Goal: Task Accomplishment & Management: Manage account settings

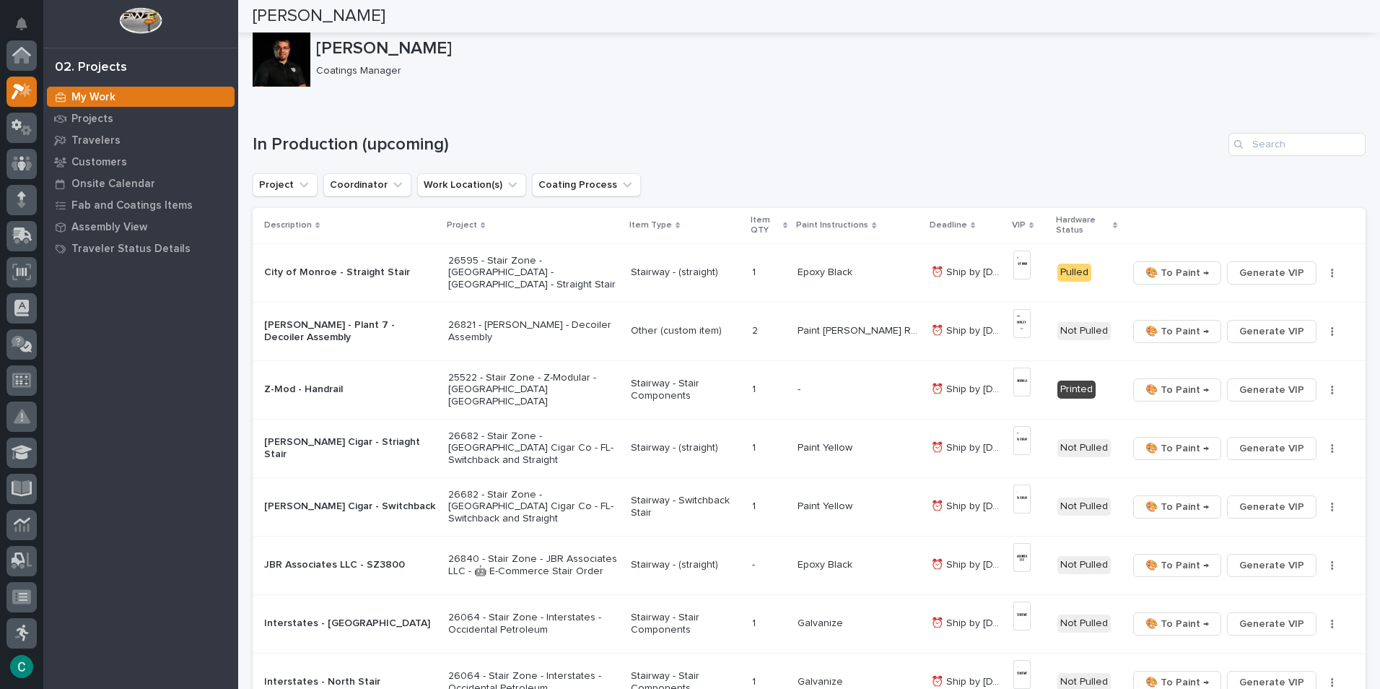
scroll to position [36, 0]
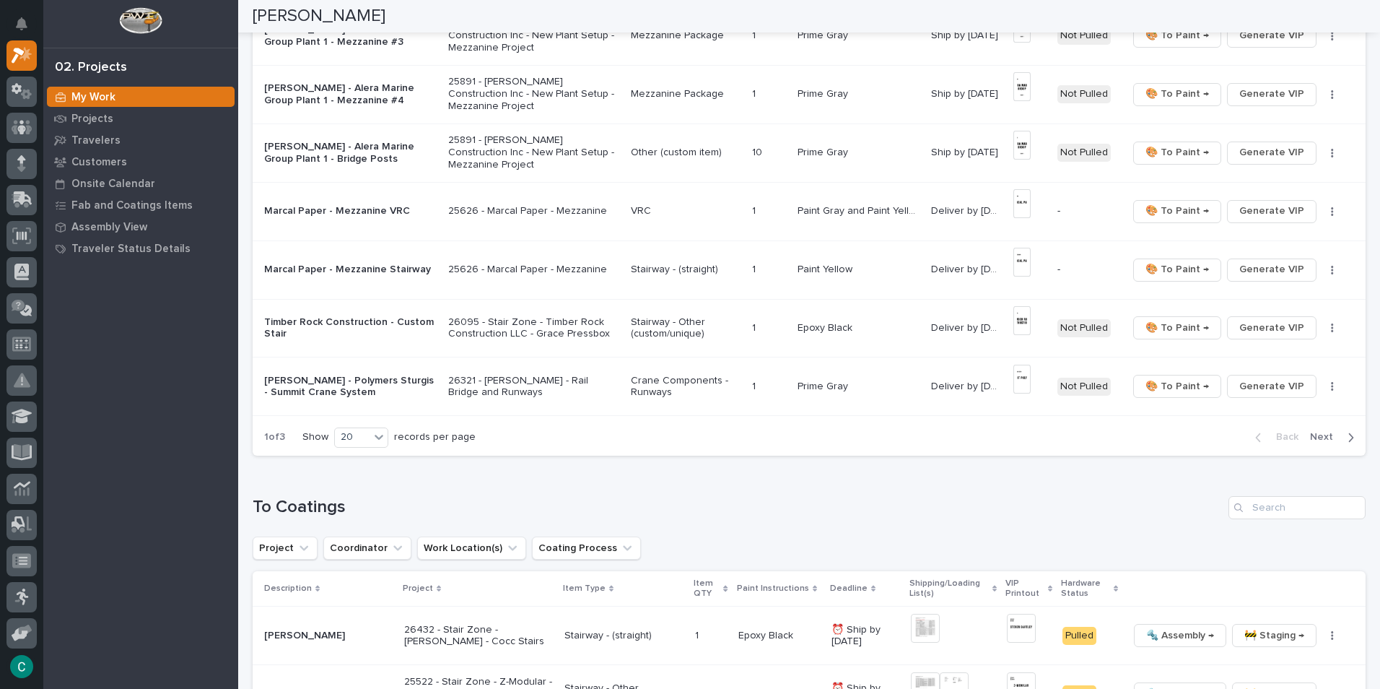
click at [881, 451] on div "1 of 3 Show 20 records per page Back Next" at bounding box center [809, 437] width 1113 height 36
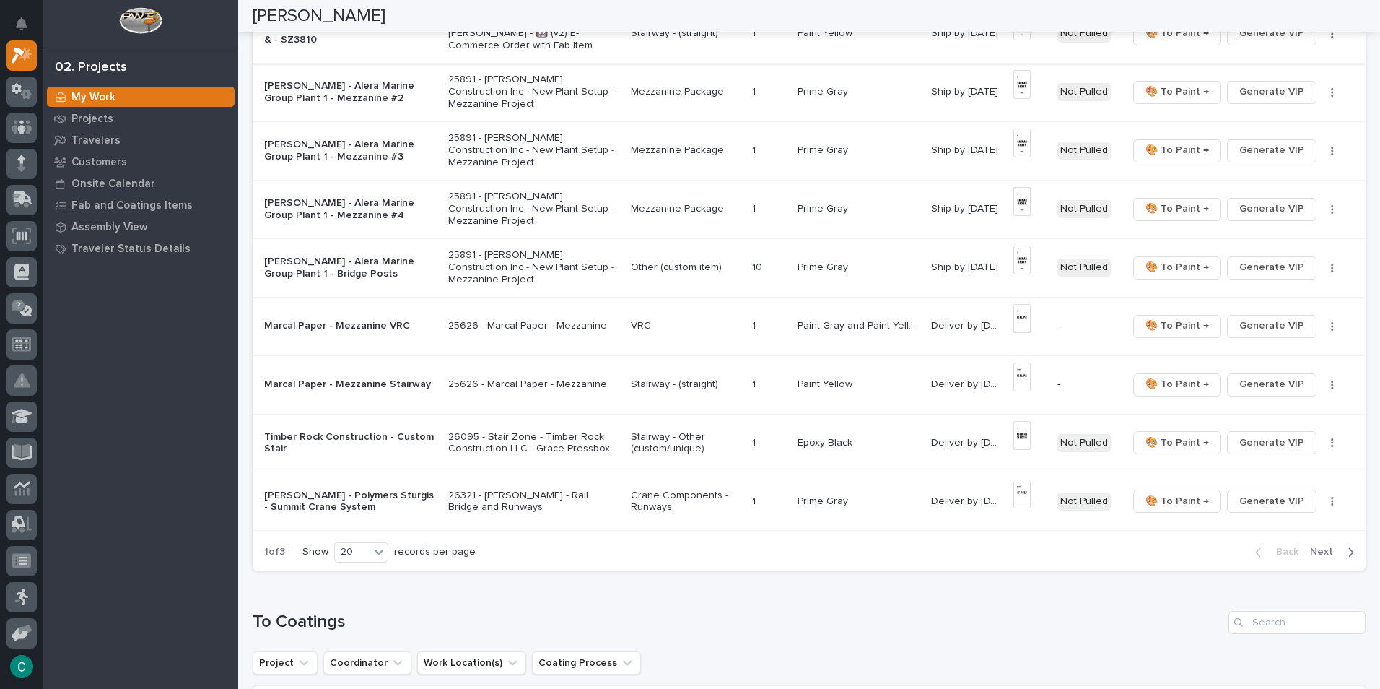
scroll to position [913, 0]
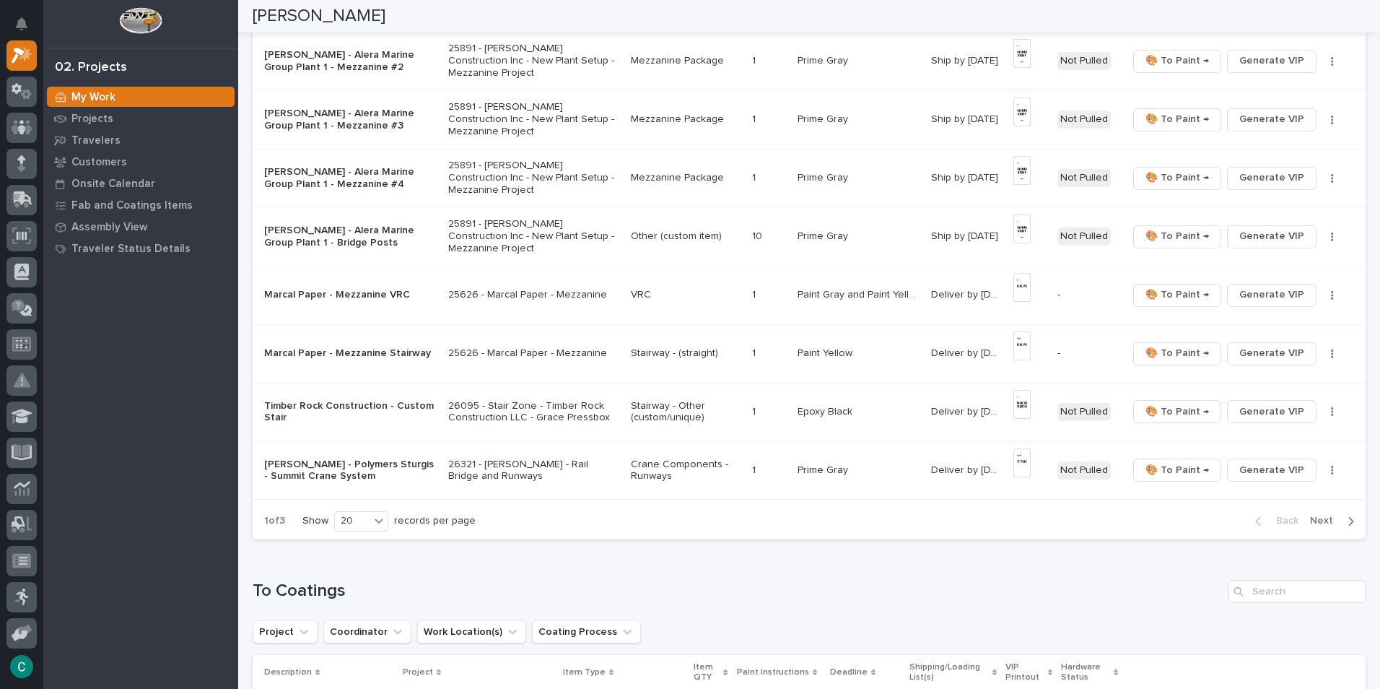
click at [1310, 519] on span "Next" at bounding box center [1326, 520] width 32 height 13
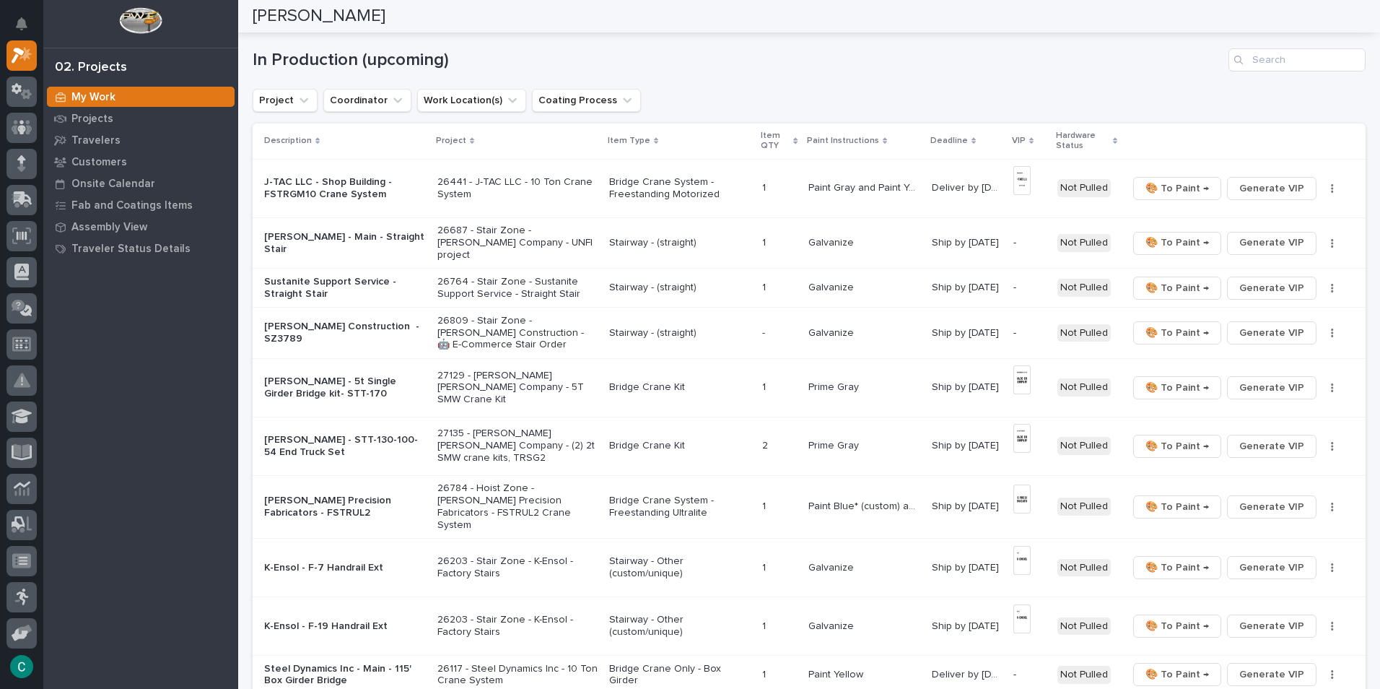
scroll to position [76, 0]
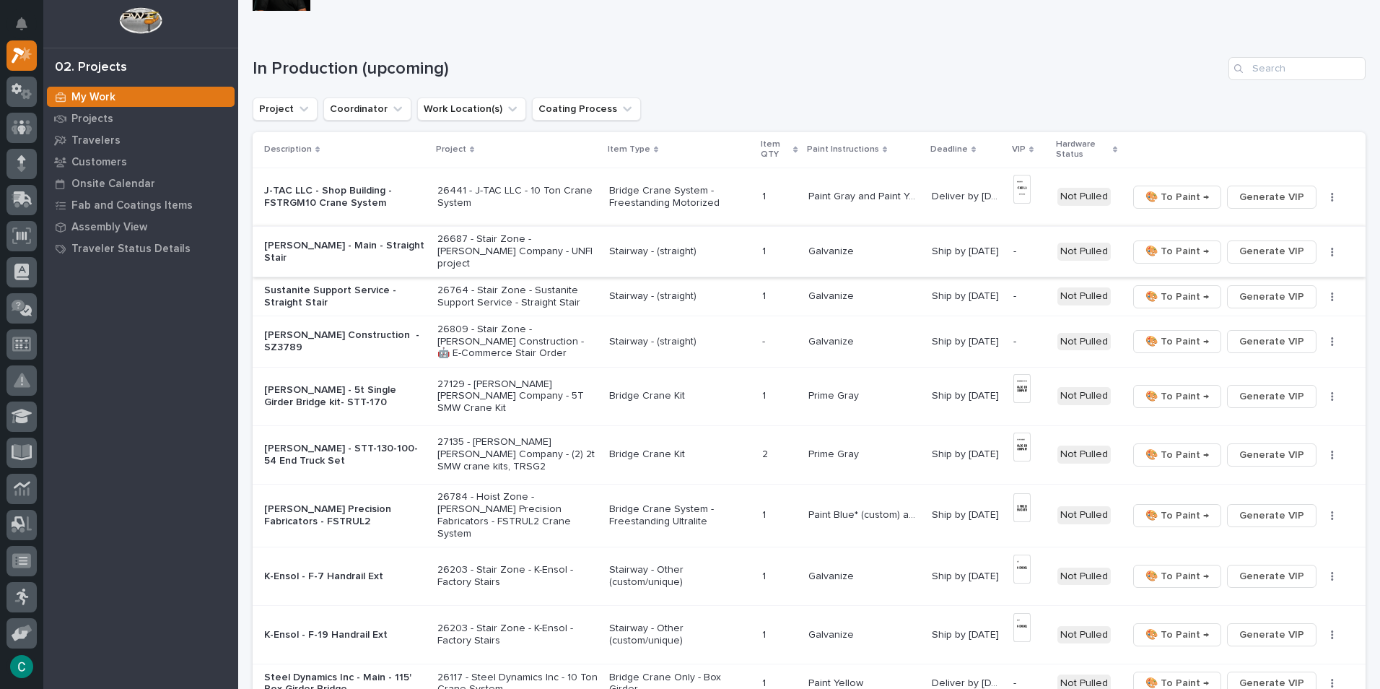
click at [1241, 243] on span "Generate VIP" at bounding box center [1271, 251] width 65 height 17
click at [1230, 285] on button "Generate VIP" at bounding box center [1272, 296] width 90 height 23
click at [1245, 333] on span "Generate VIP" at bounding box center [1271, 341] width 65 height 17
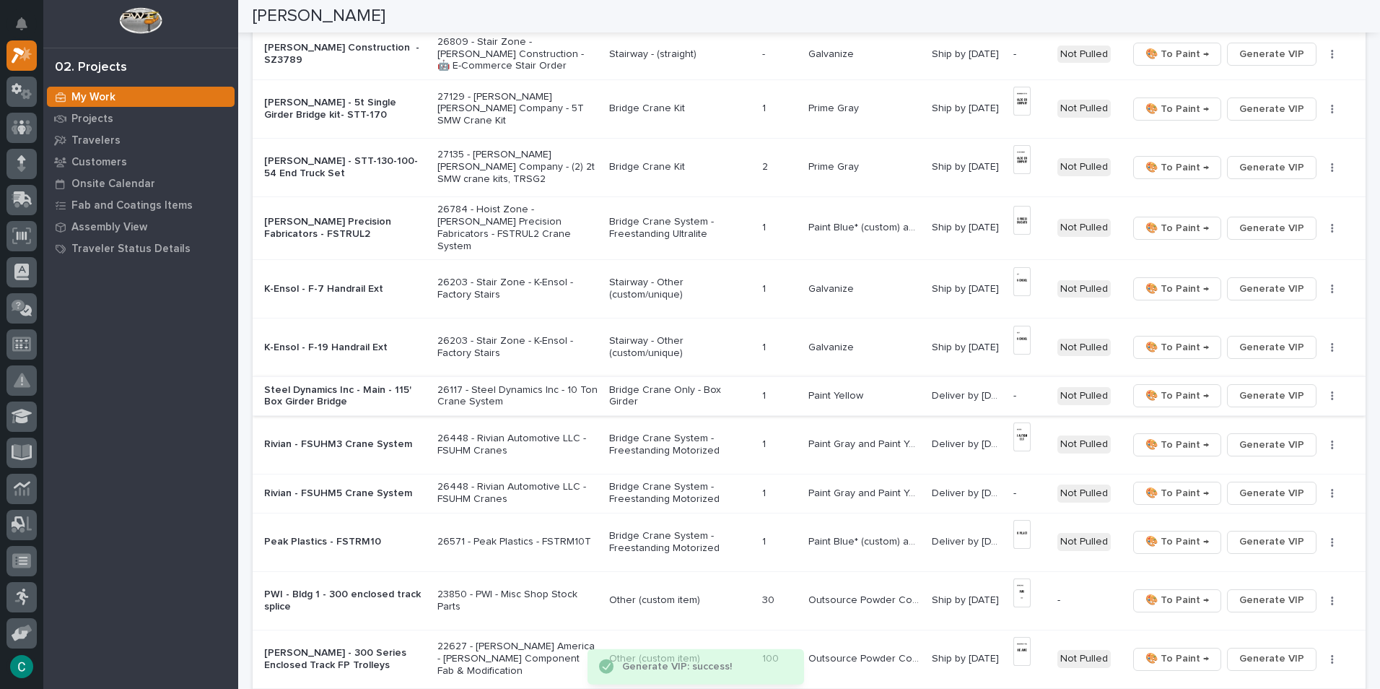
scroll to position [365, 0]
click at [1242, 385] on span "Generate VIP" at bounding box center [1271, 393] width 65 height 17
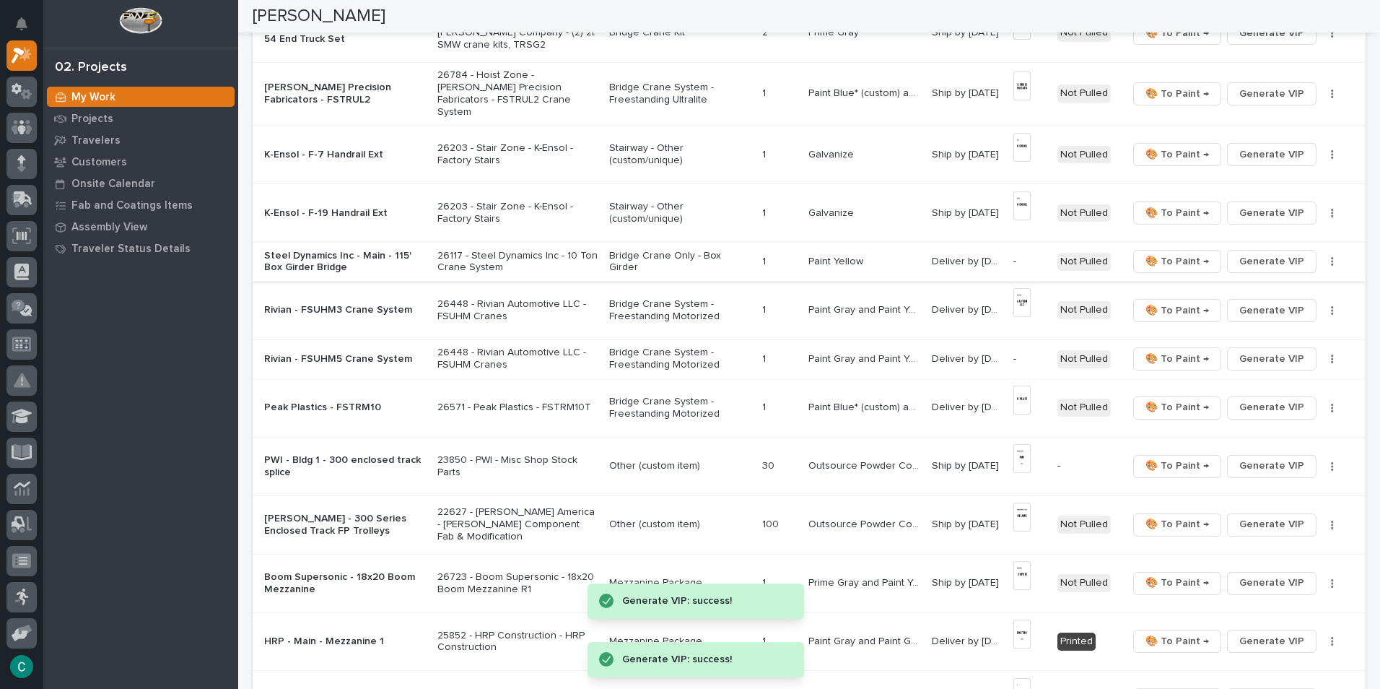
scroll to position [509, 0]
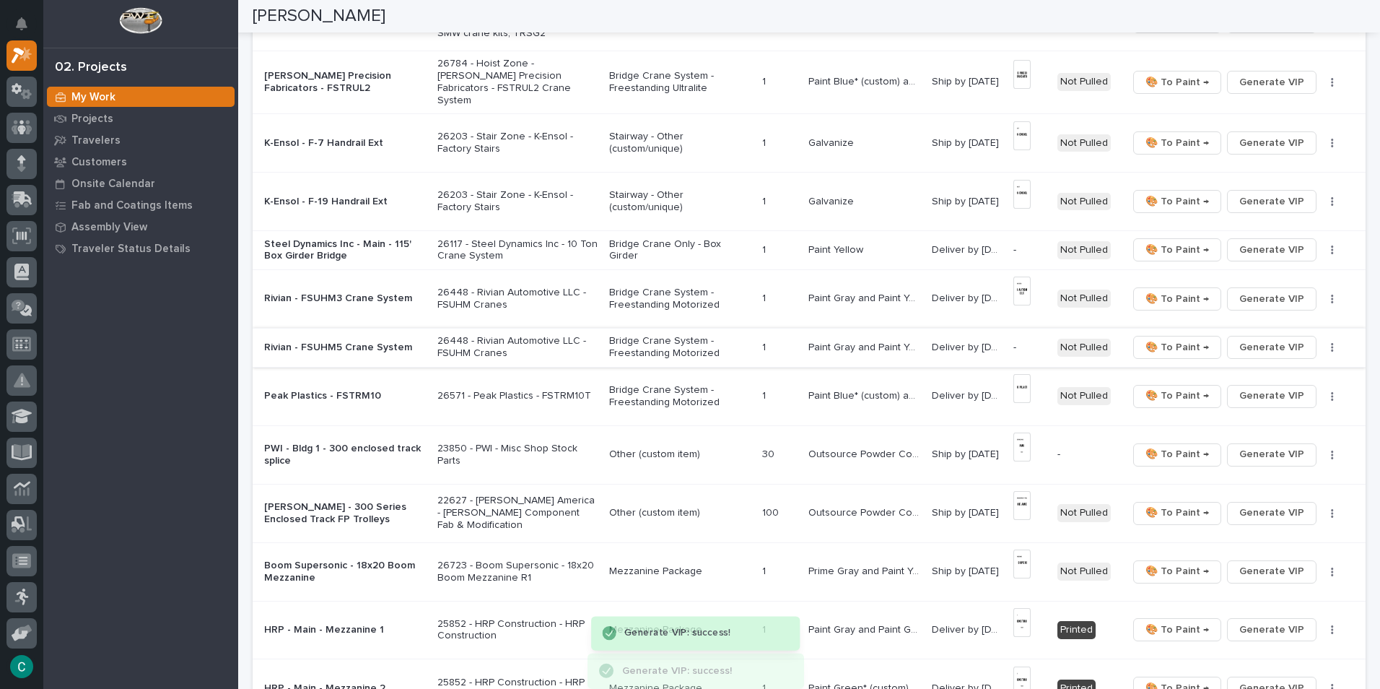
click at [1251, 339] on span "Generate VIP" at bounding box center [1271, 347] width 65 height 17
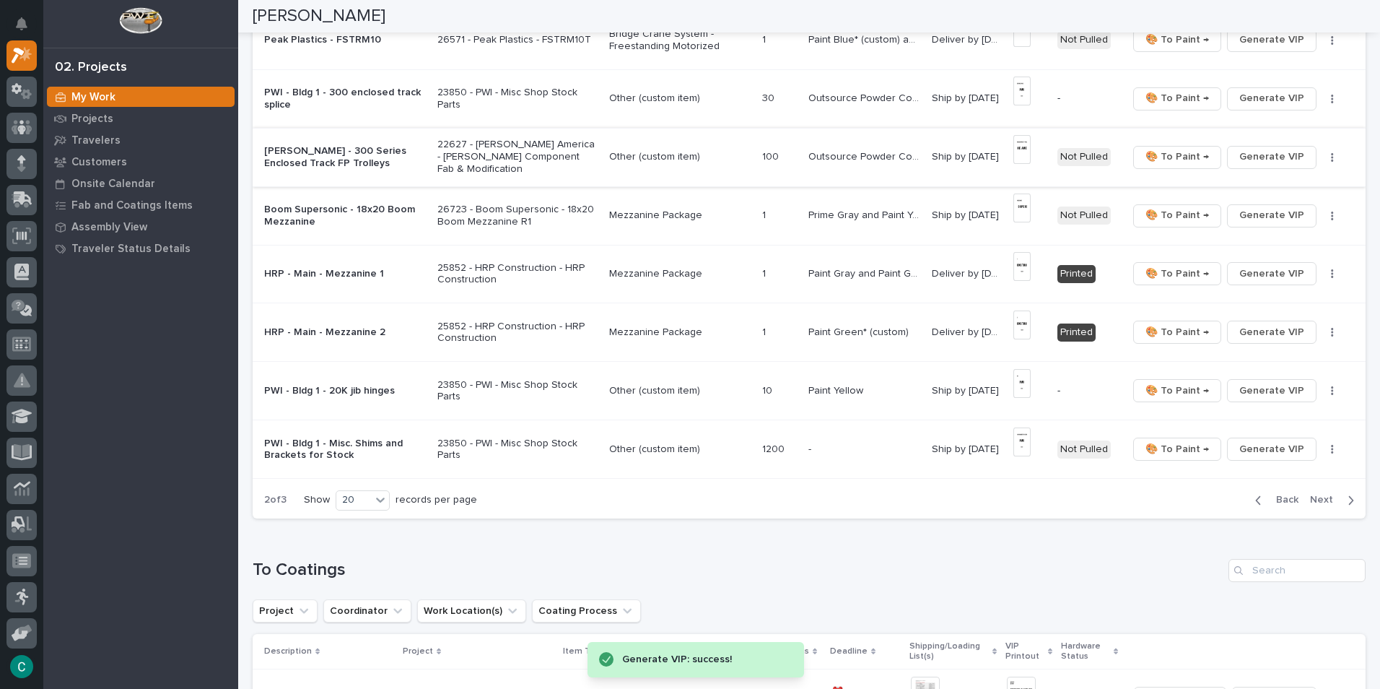
scroll to position [870, 0]
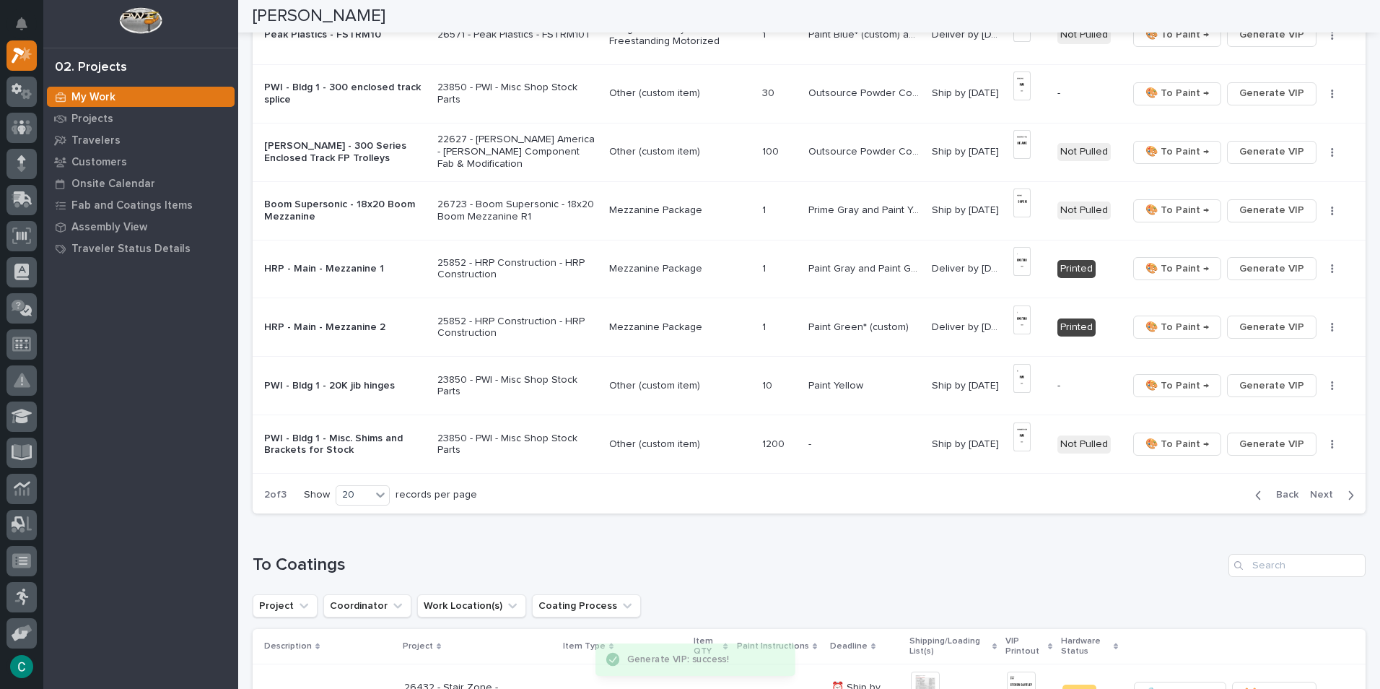
click at [1342, 489] on div "button" at bounding box center [1348, 495] width 12 height 13
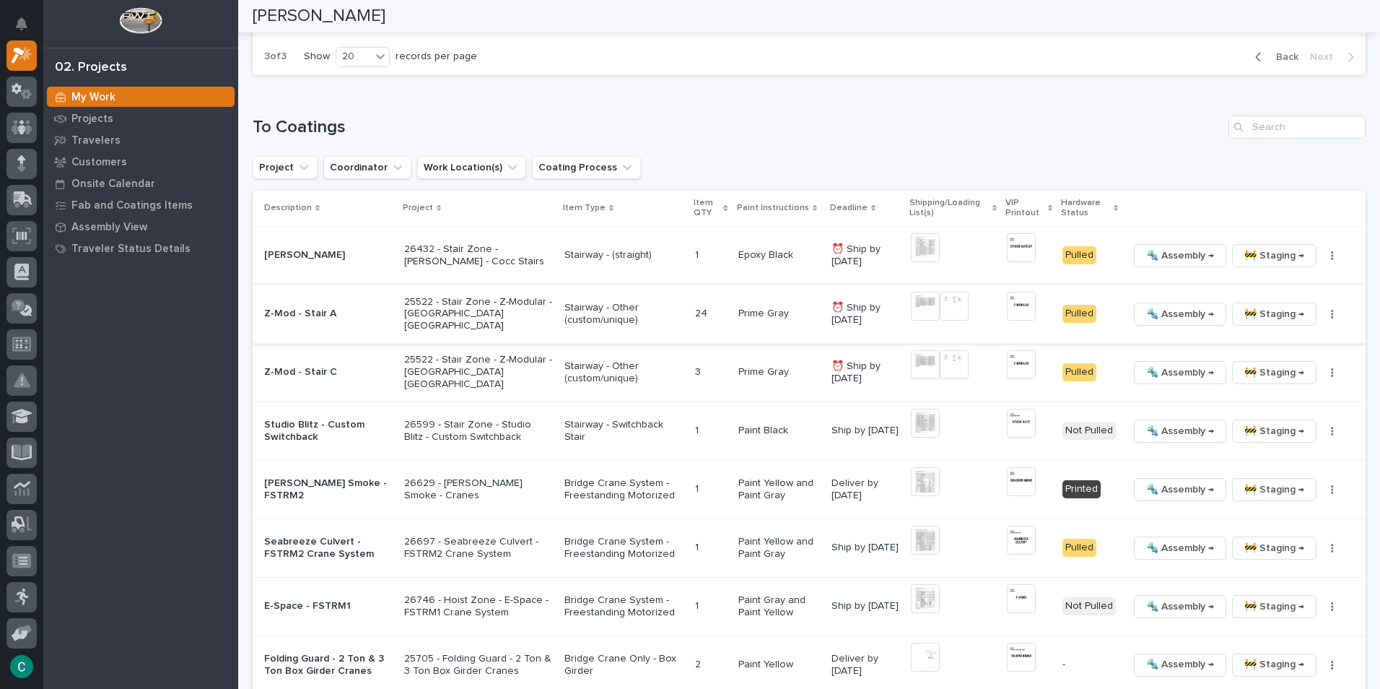
scroll to position [344, 0]
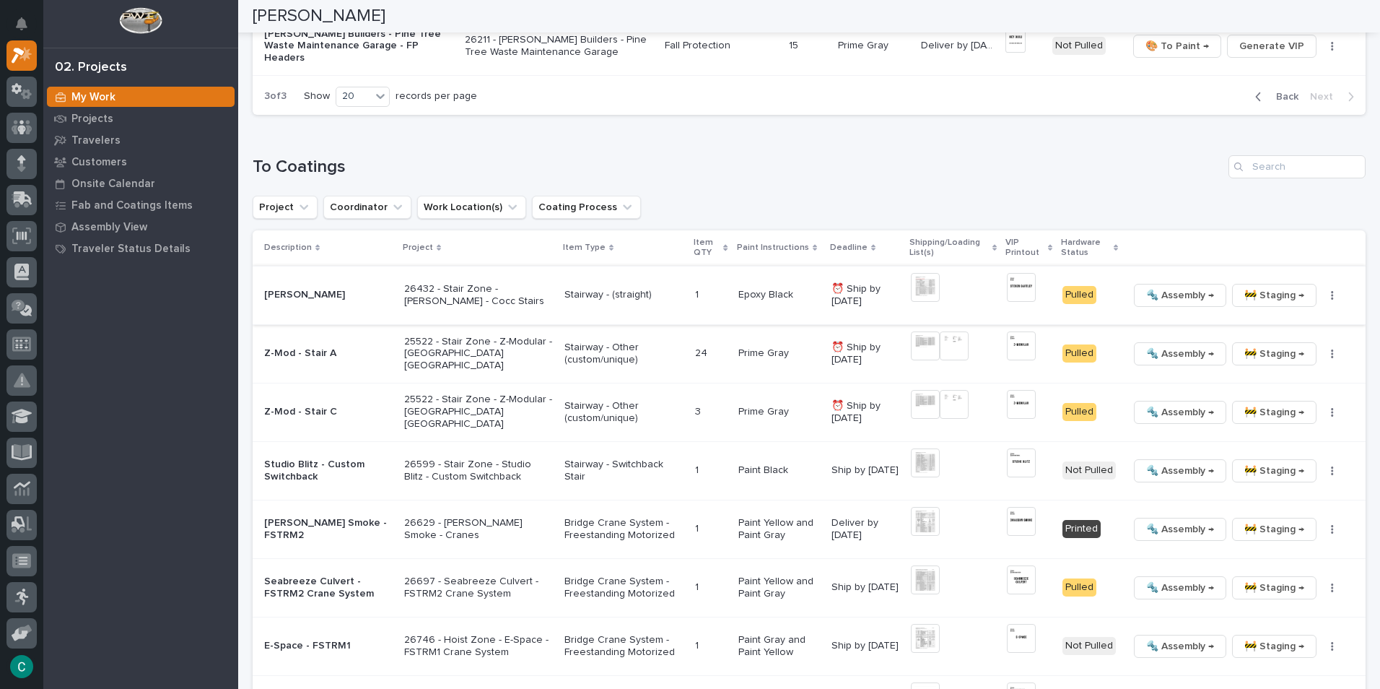
click at [1265, 296] on span "🚧 Staging →" at bounding box center [1275, 295] width 60 height 17
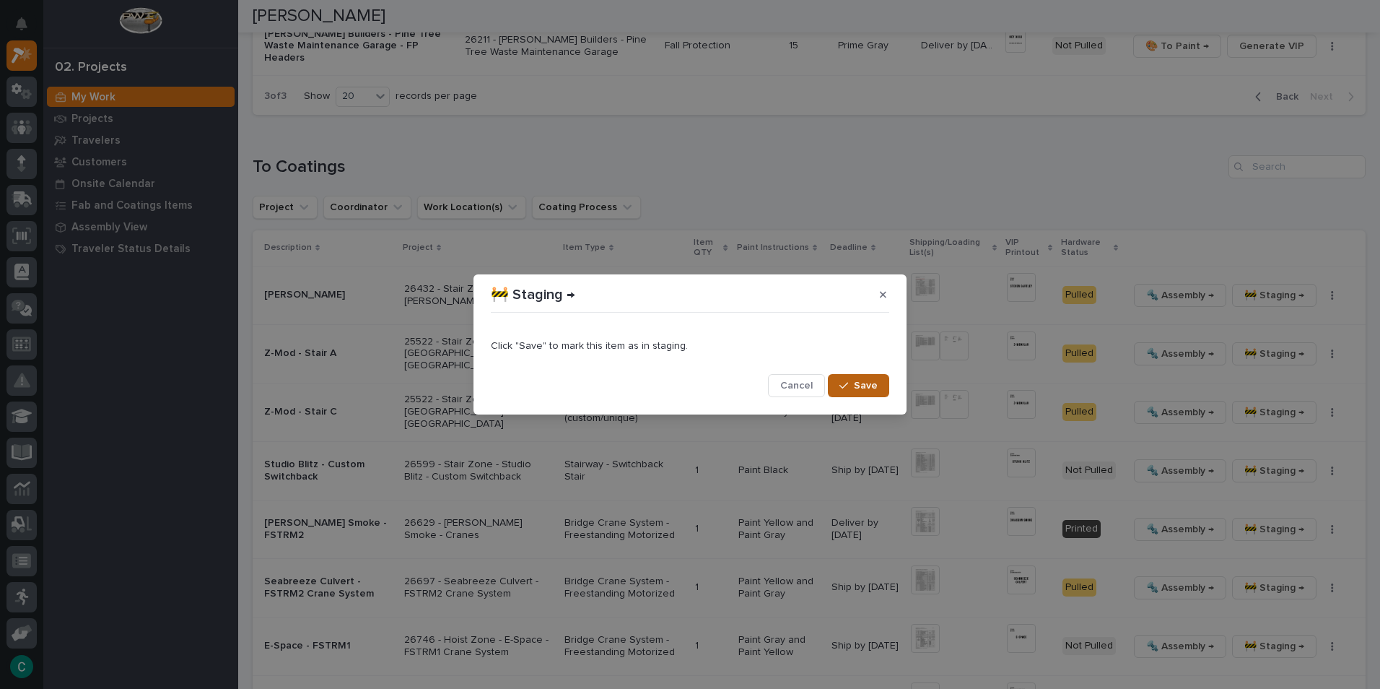
click at [874, 379] on span "Save" at bounding box center [866, 385] width 24 height 13
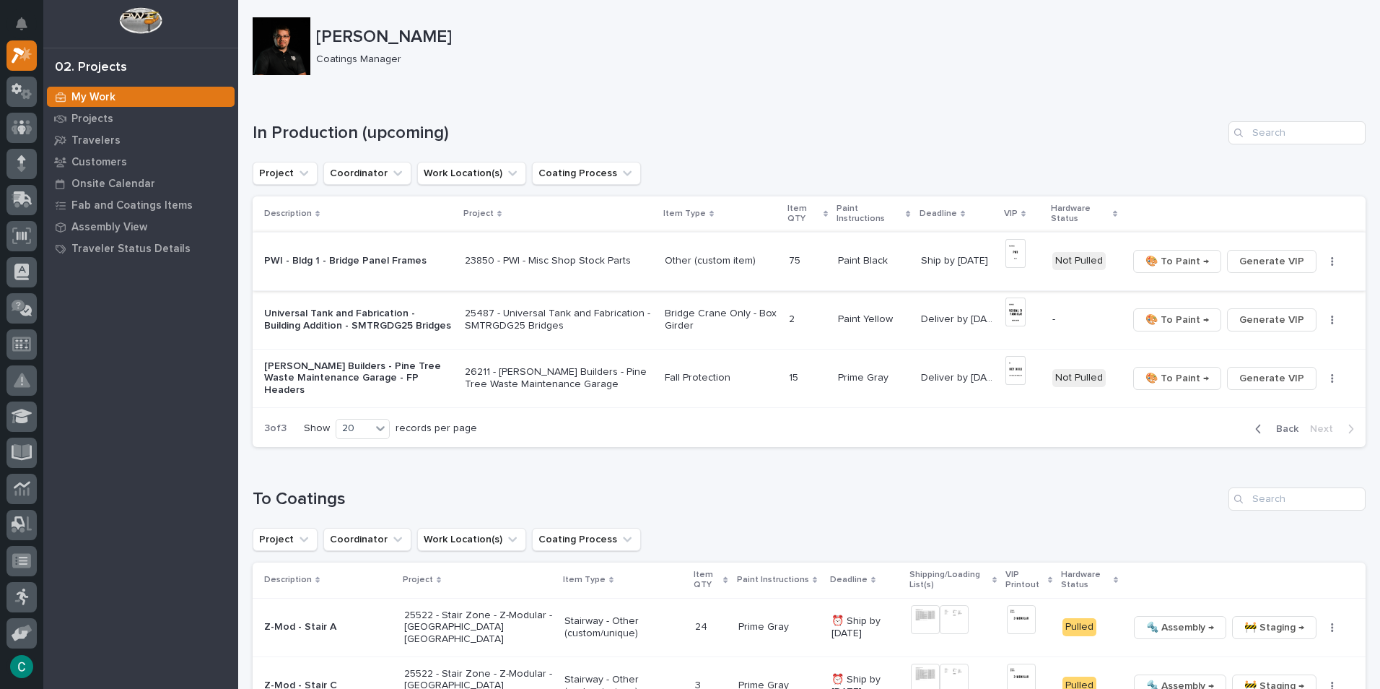
scroll to position [0, 0]
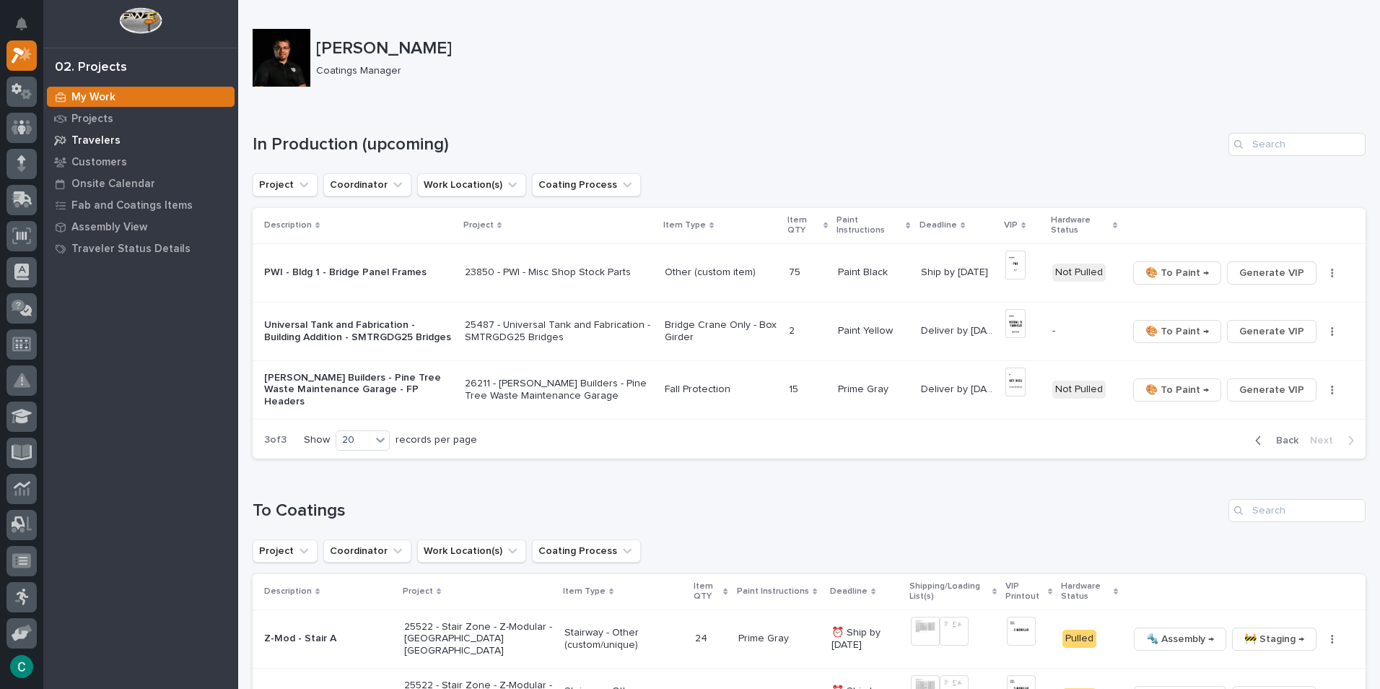
click at [91, 141] on p "Travelers" at bounding box center [95, 140] width 49 height 13
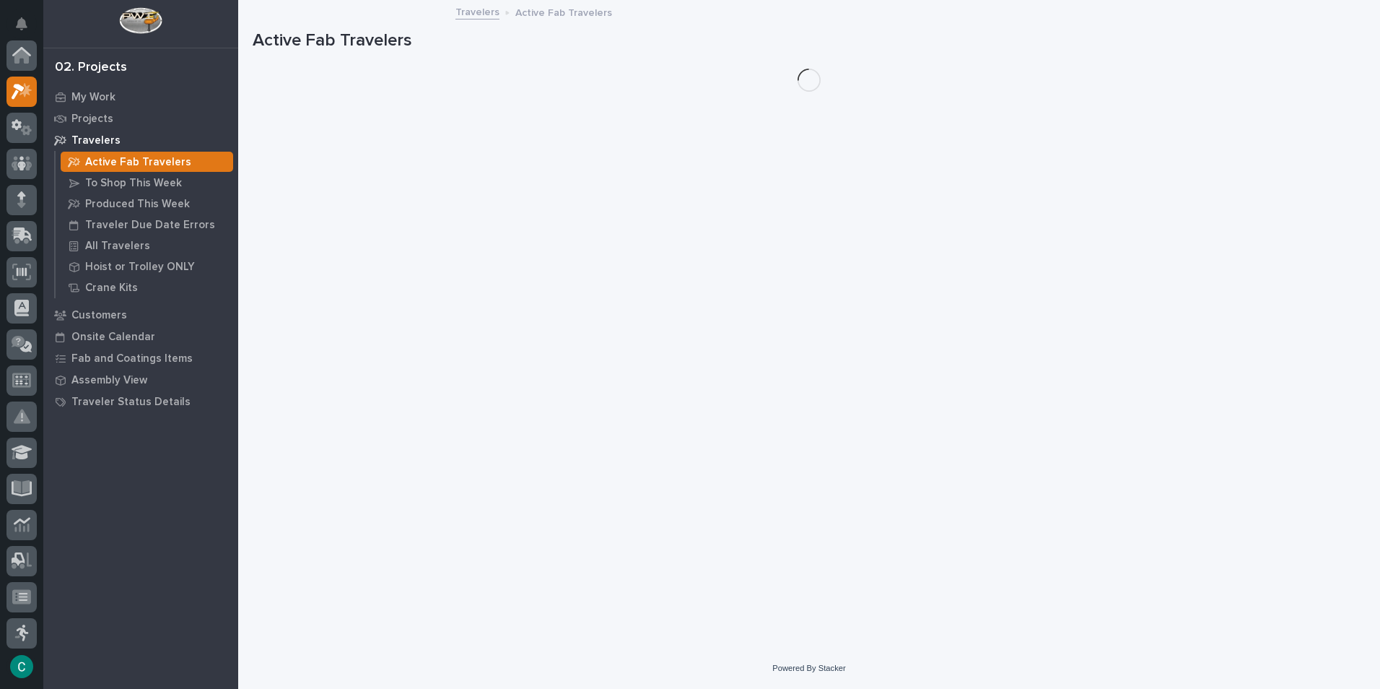
scroll to position [36, 0]
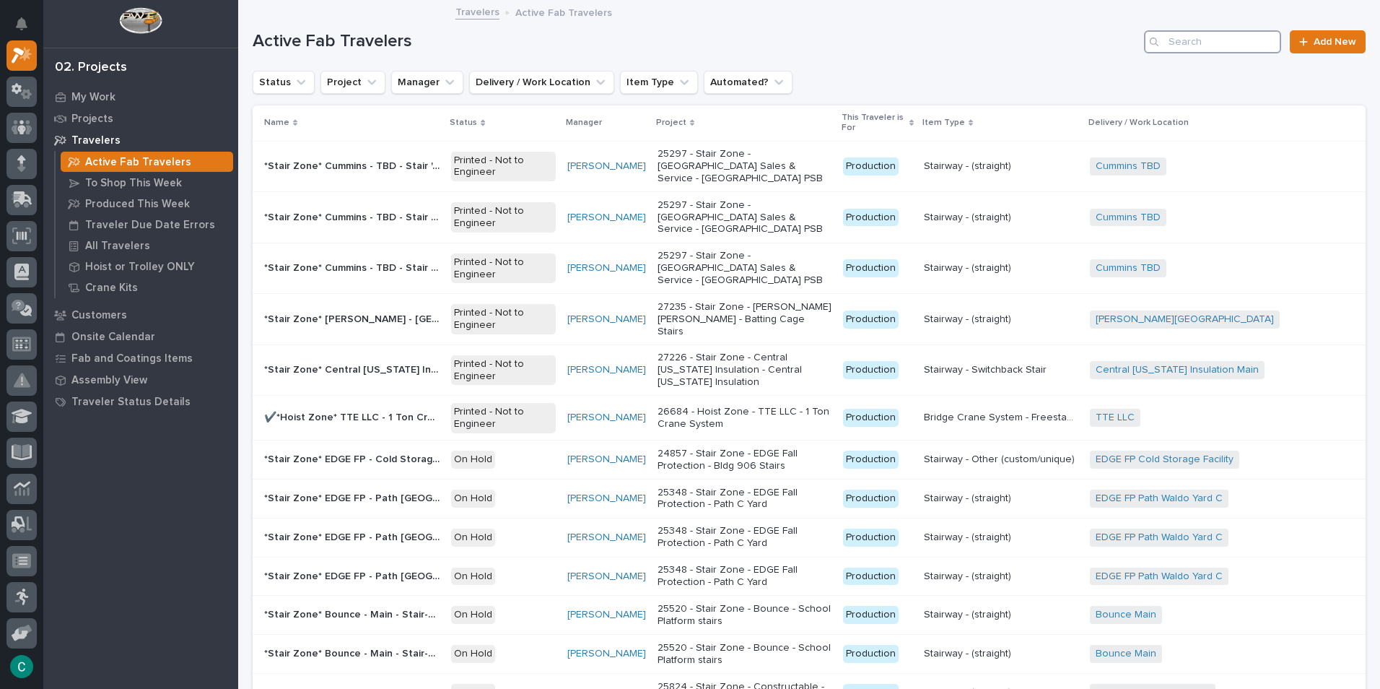
click at [1245, 39] on input "Search" at bounding box center [1212, 41] width 137 height 23
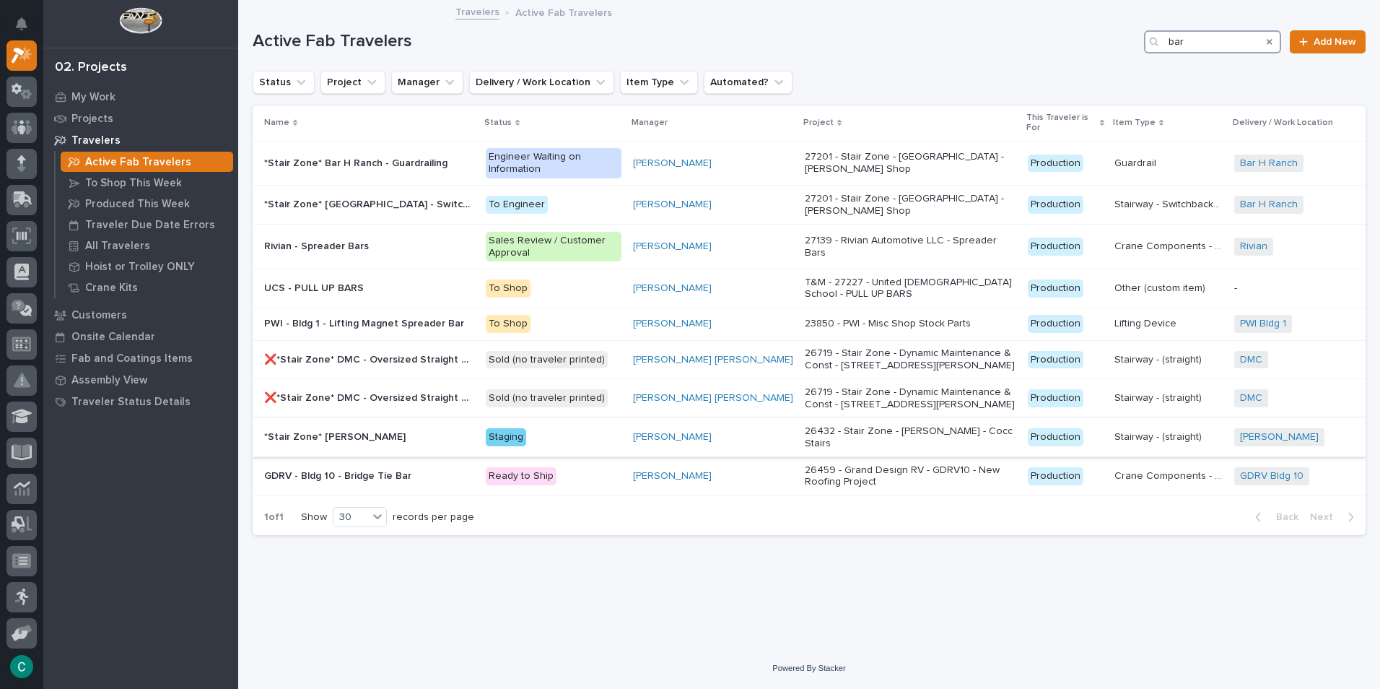
type input "bar"
click at [339, 428] on p "*Stair Zone* [PERSON_NAME]" at bounding box center [336, 435] width 144 height 15
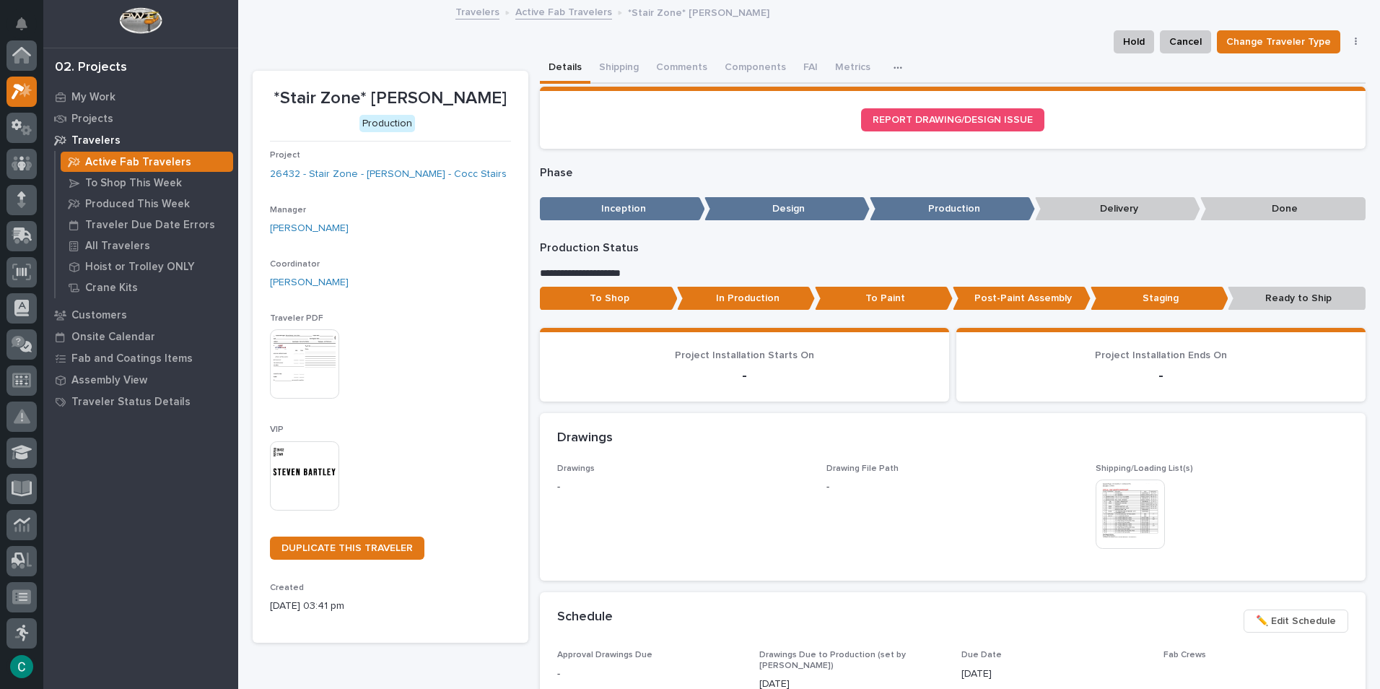
scroll to position [36, 0]
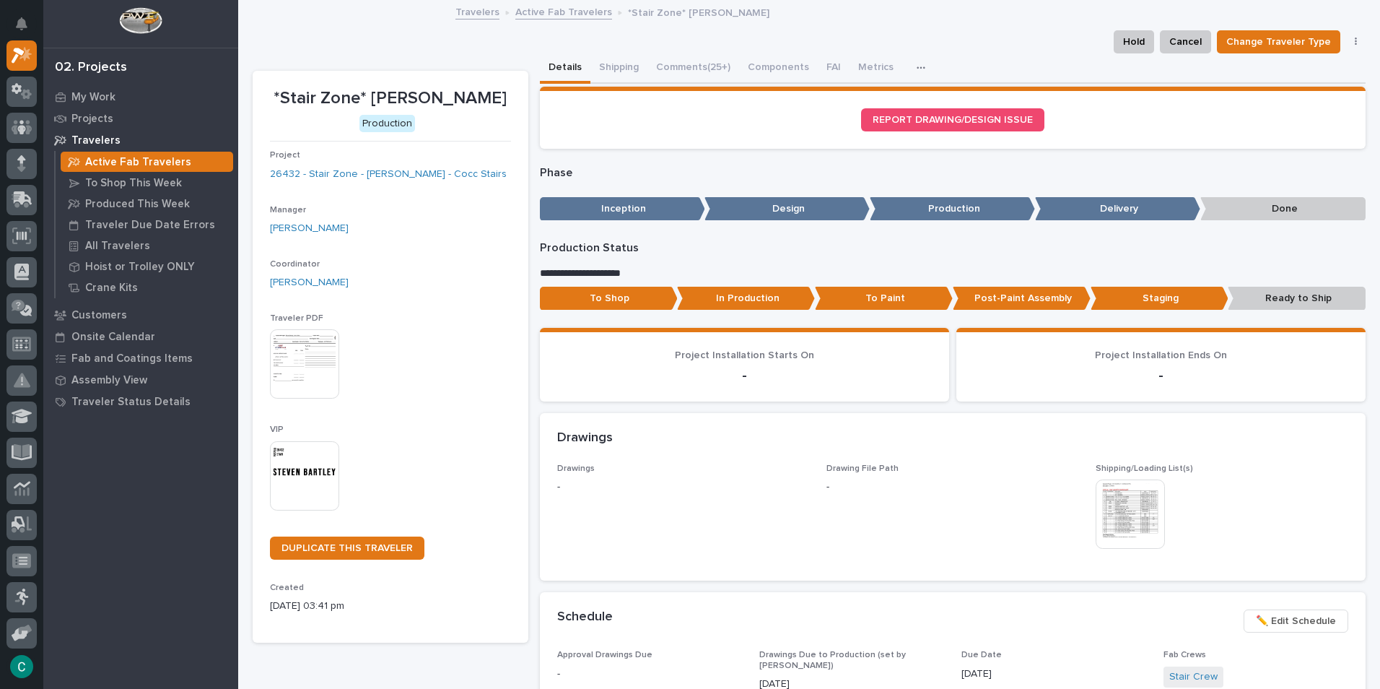
click at [302, 495] on img at bounding box center [304, 475] width 69 height 69
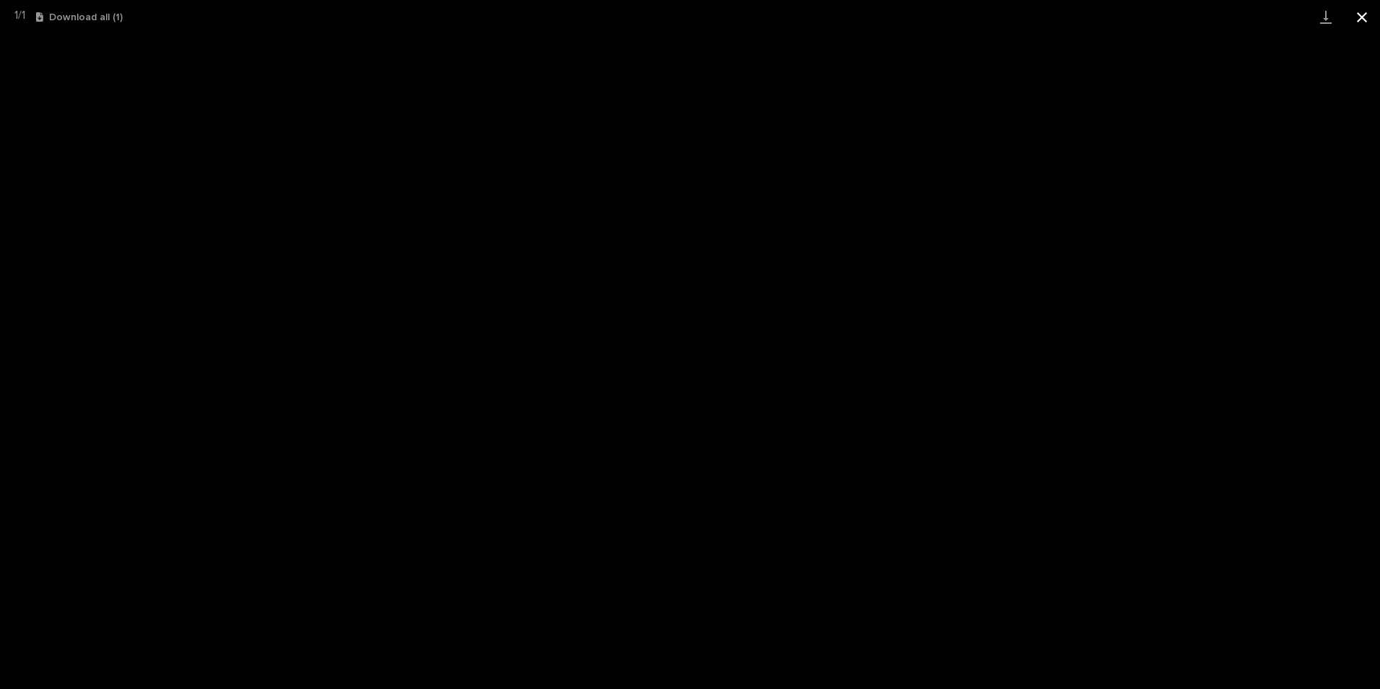
click at [1359, 21] on button "Close gallery" at bounding box center [1362, 17] width 36 height 34
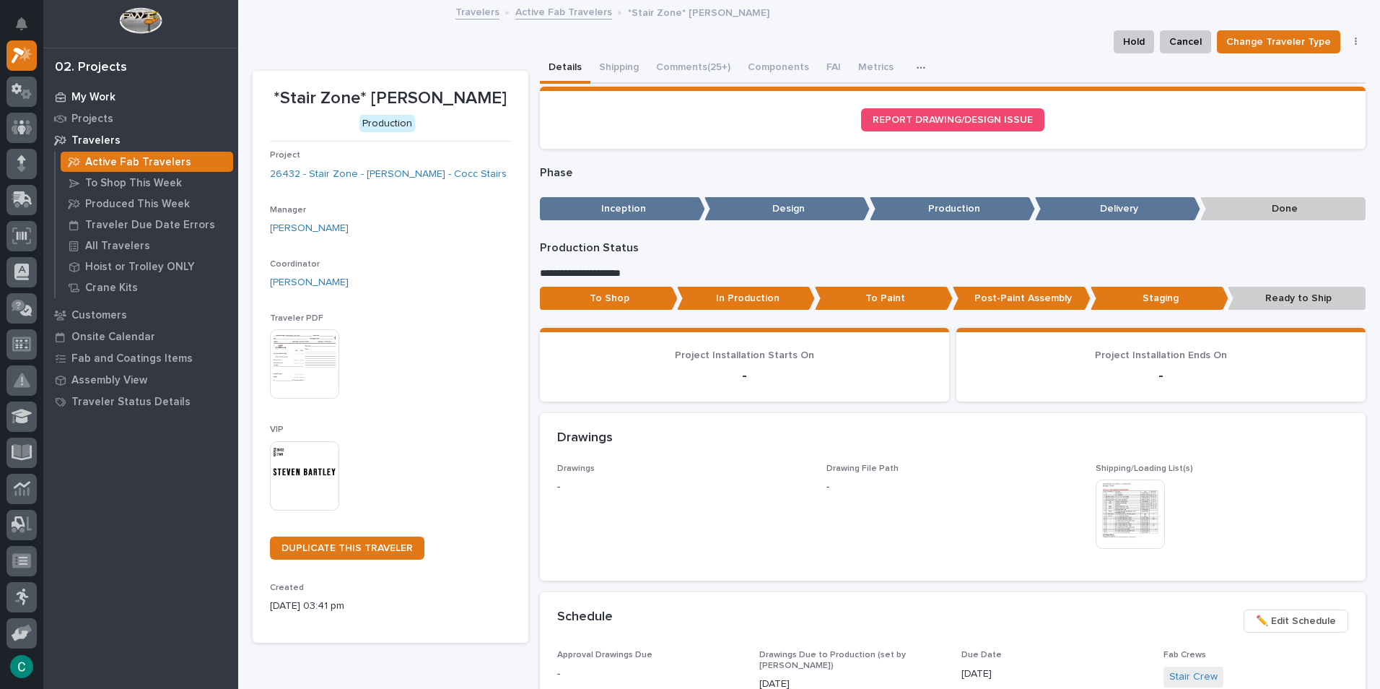
click at [103, 99] on p "My Work" at bounding box center [93, 97] width 44 height 13
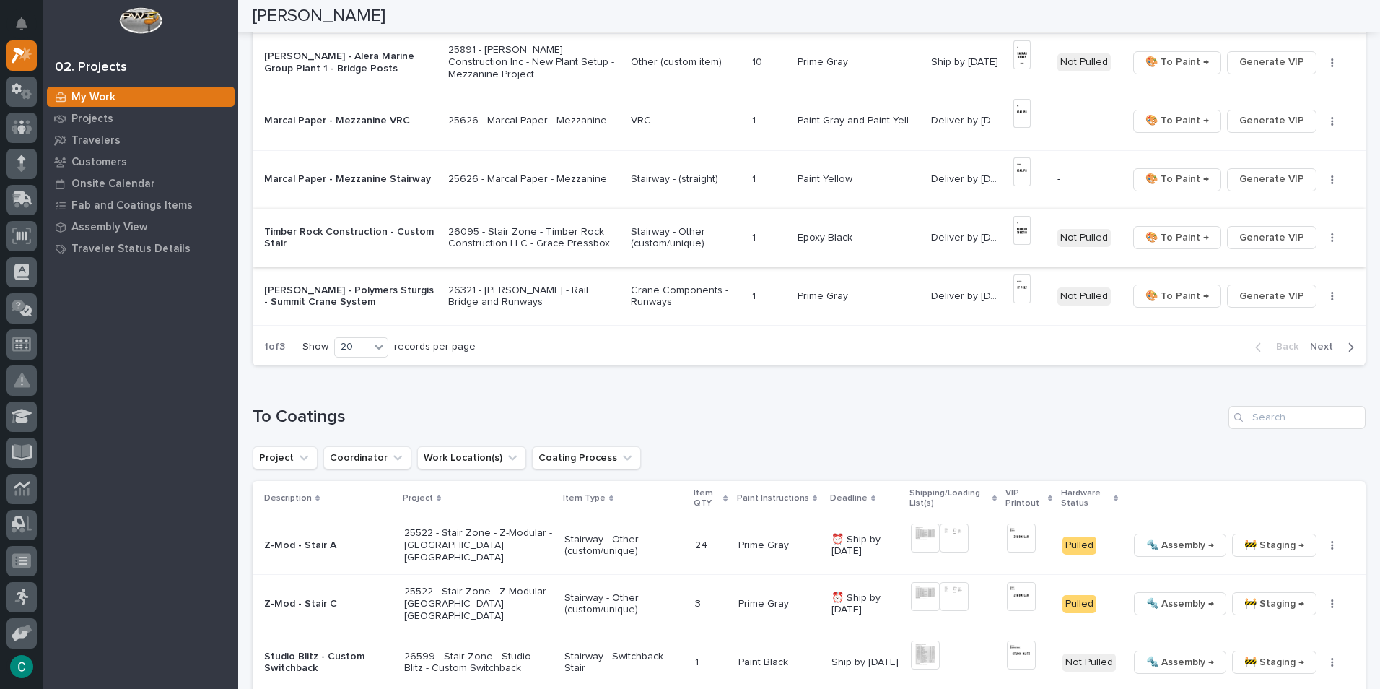
scroll to position [1083, 0]
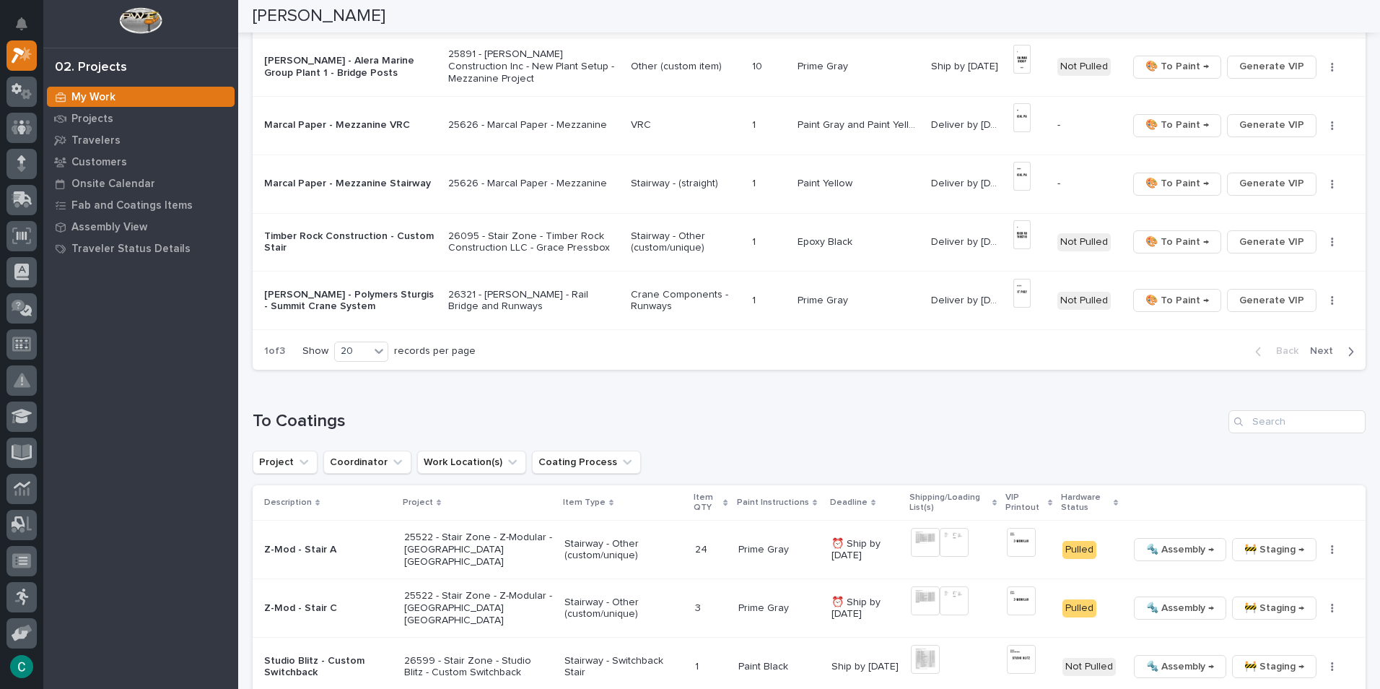
click at [1326, 356] on span "Next" at bounding box center [1326, 350] width 32 height 13
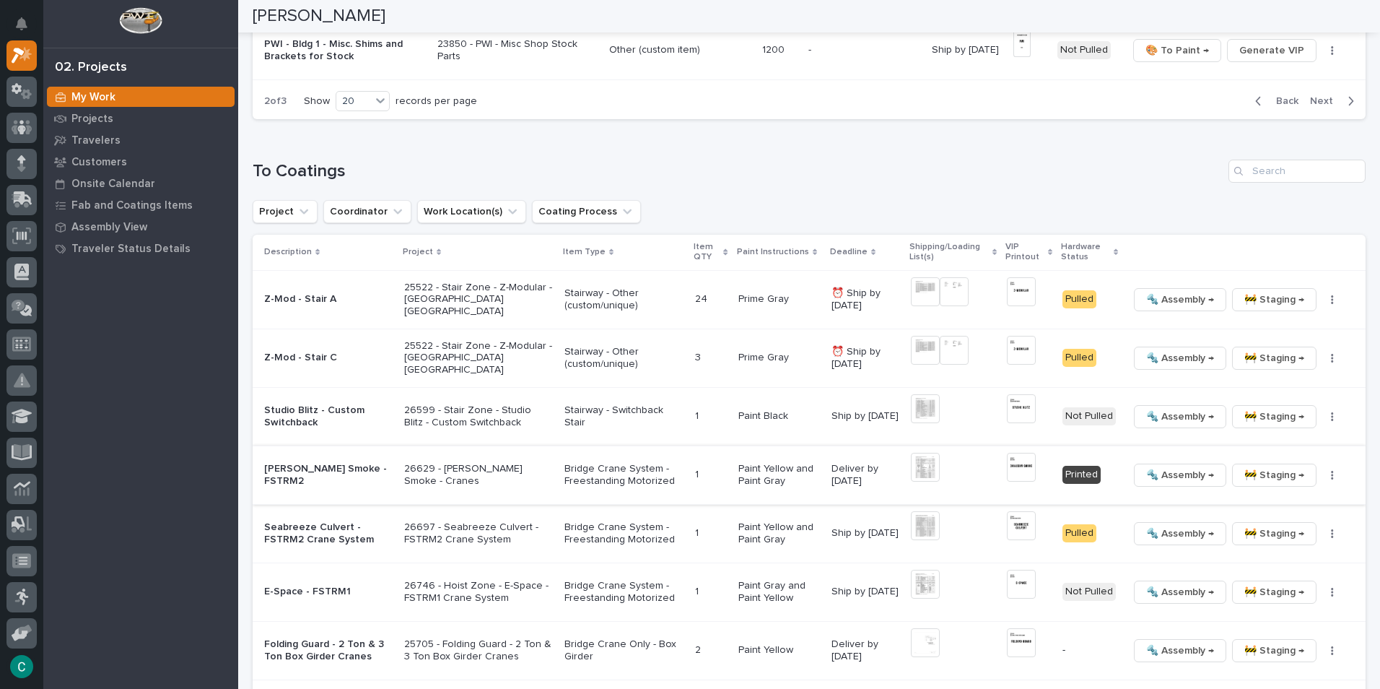
scroll to position [1516, 0]
